Goal: Find specific page/section: Find specific page/section

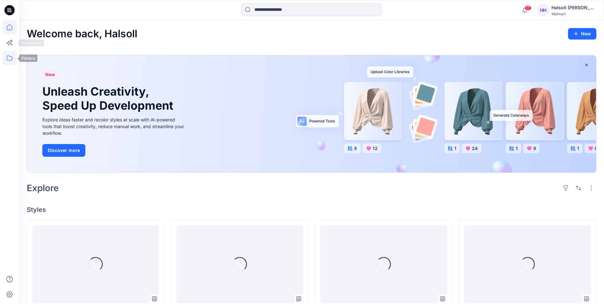
click at [10, 53] on icon at bounding box center [10, 58] width 14 height 14
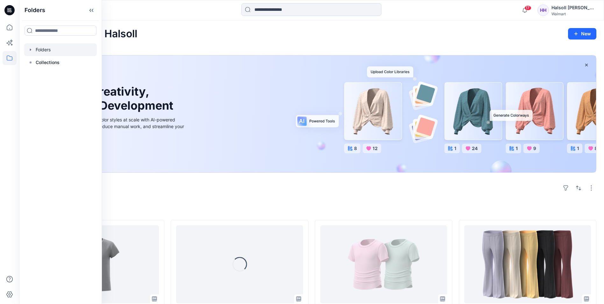
click at [51, 51] on div at bounding box center [60, 49] width 73 height 13
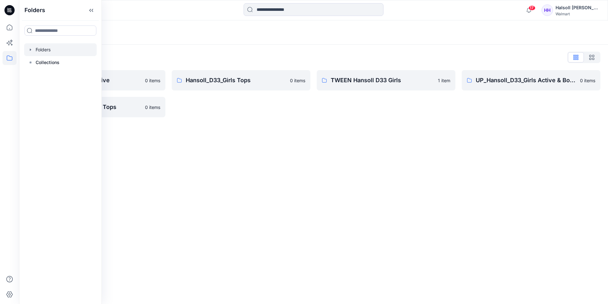
click at [367, 157] on div "Folders Folders List Hansoll_D33_Girls Active 0 items UP_Hansoll_D33_Girls Tops…" at bounding box center [313, 161] width 589 height 283
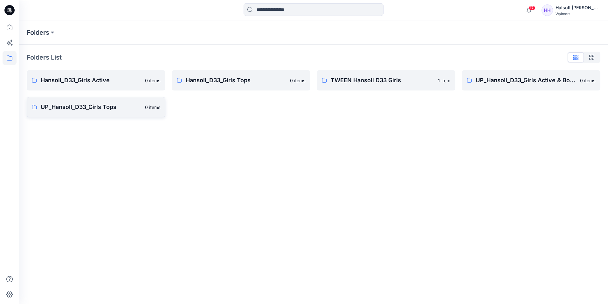
click at [89, 108] on p "UP_Hansoll_D33_Girls Tops" at bounding box center [91, 106] width 101 height 9
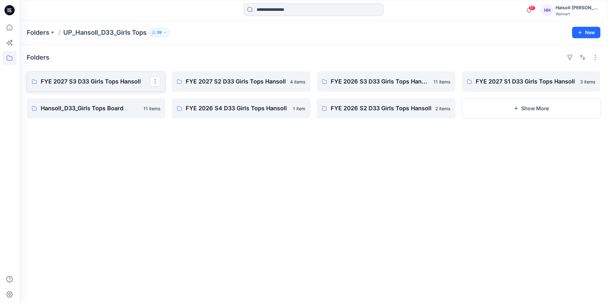
click at [91, 87] on link "FYE 2027 S3 D33 Girls Tops Hansoll" at bounding box center [96, 81] width 139 height 20
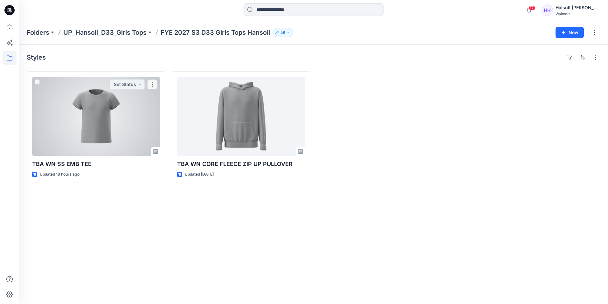
click at [102, 120] on div at bounding box center [96, 116] width 128 height 79
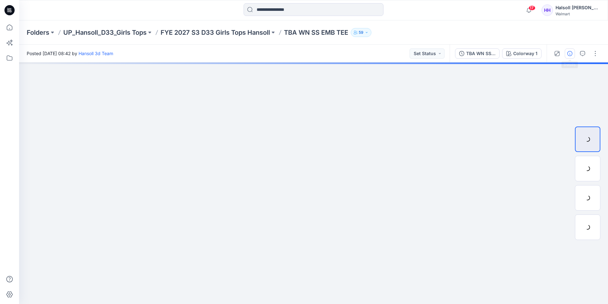
click at [570, 55] on icon "button" at bounding box center [570, 53] width 5 height 5
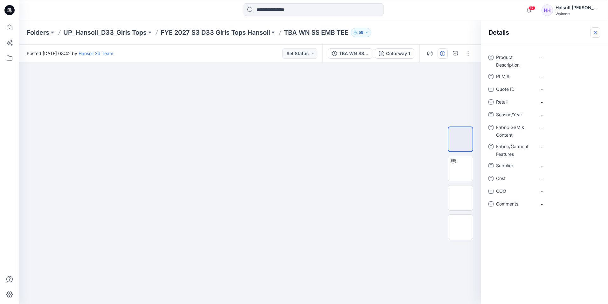
click at [596, 32] on icon "button" at bounding box center [595, 32] width 3 height 3
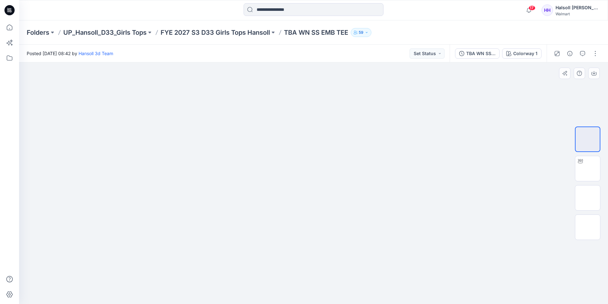
click at [410, 272] on div at bounding box center [313, 182] width 589 height 241
